Goal: Task Accomplishment & Management: Use online tool/utility

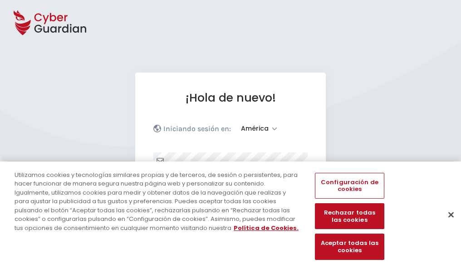
select select "América"
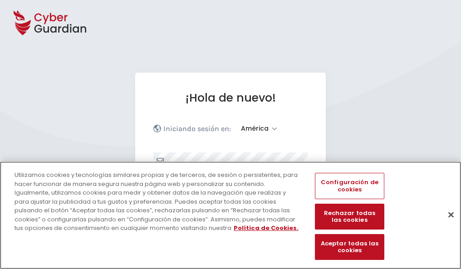
scroll to position [118, 0]
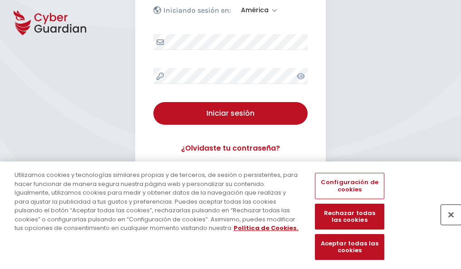
click at [446, 224] on button "Cerrar" at bounding box center [451, 214] width 20 height 20
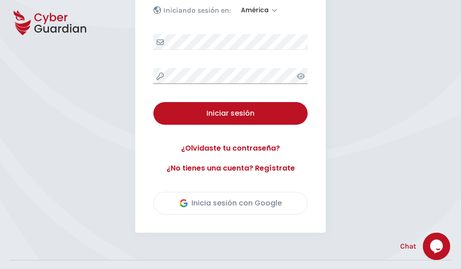
scroll to position [206, 0]
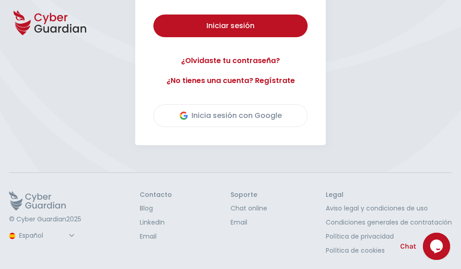
click at [153, 15] on button "Iniciar sesión" at bounding box center [230, 26] width 154 height 23
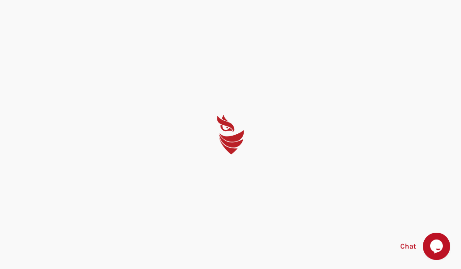
scroll to position [0, 0]
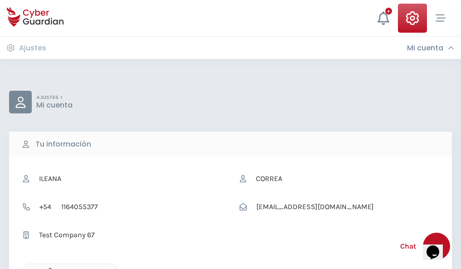
click at [48, 268] on icon "button" at bounding box center [48, 271] width 8 height 8
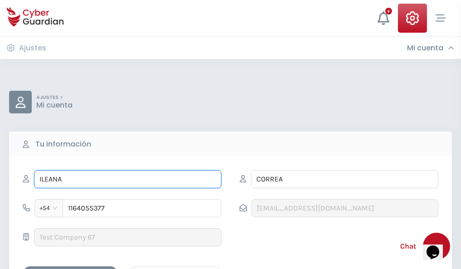
click at [127, 179] on input "ILEANA" at bounding box center [127, 179] width 187 height 18
type input "I"
type input "Anastasia"
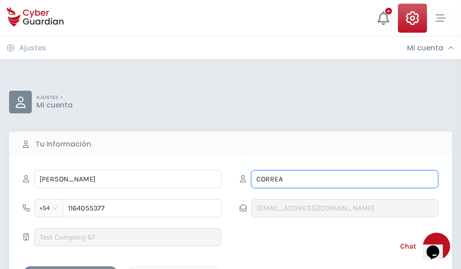
click at [344, 179] on input "CORREA" at bounding box center [344, 179] width 187 height 18
type input "C"
type input "Gonzalez"
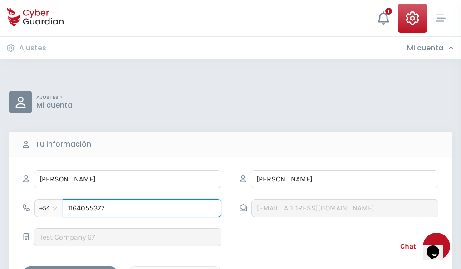
click at [142, 208] on input "1164055377" at bounding box center [142, 208] width 159 height 18
type input "1"
type input "4902173912"
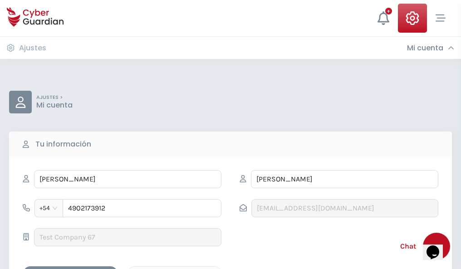
click at [175, 268] on div "Cancelar" at bounding box center [174, 273] width 81 height 11
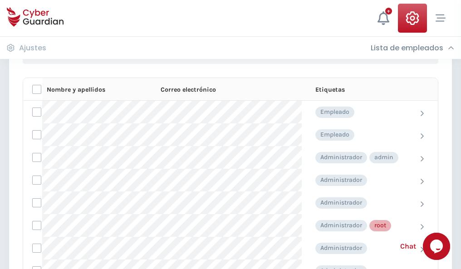
scroll to position [456, 0]
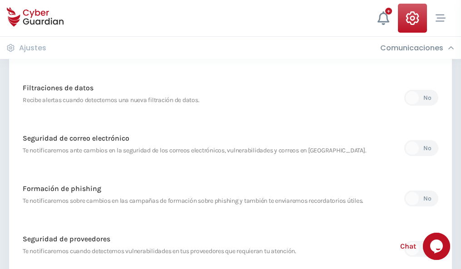
scroll to position [477, 0]
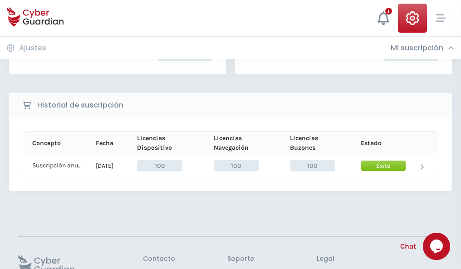
scroll to position [230, 0]
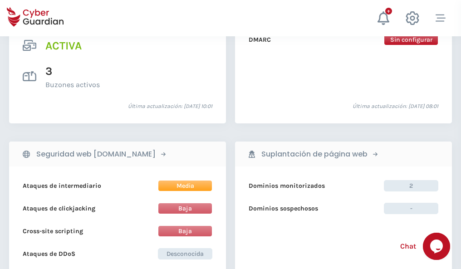
scroll to position [921, 0]
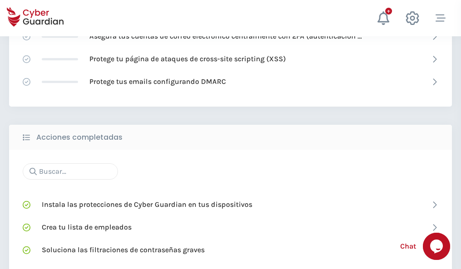
scroll to position [604, 0]
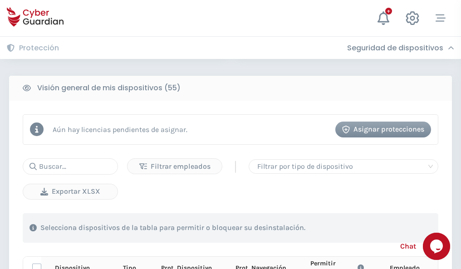
scroll to position [801, 0]
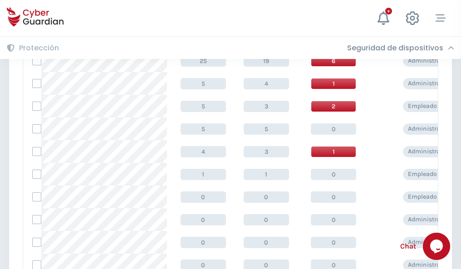
scroll to position [457, 0]
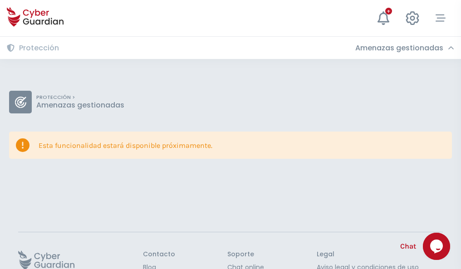
scroll to position [59, 0]
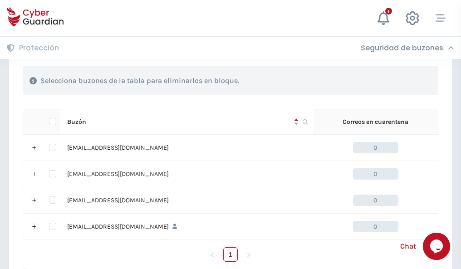
scroll to position [447, 0]
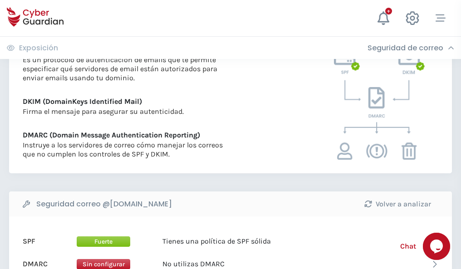
scroll to position [489, 0]
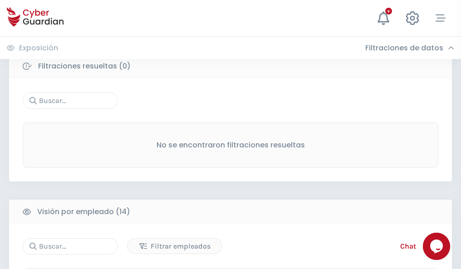
scroll to position [819, 0]
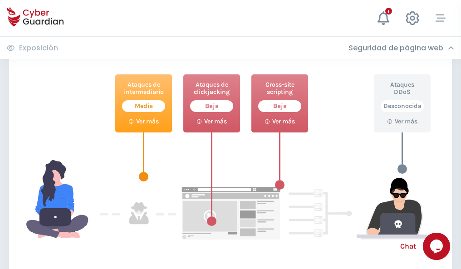
scroll to position [494, 0]
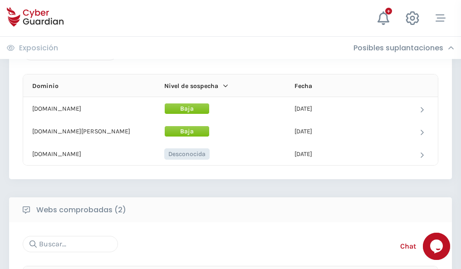
scroll to position [544, 0]
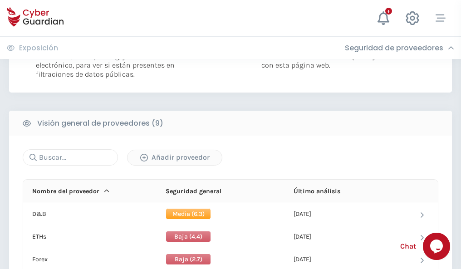
scroll to position [652, 0]
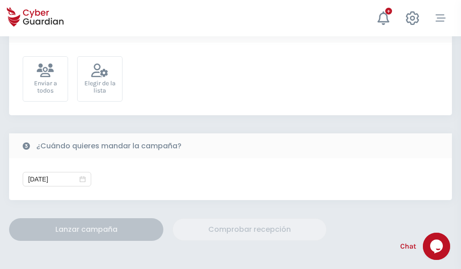
scroll to position [332, 0]
